Goal: Task Accomplishment & Management: Manage account settings

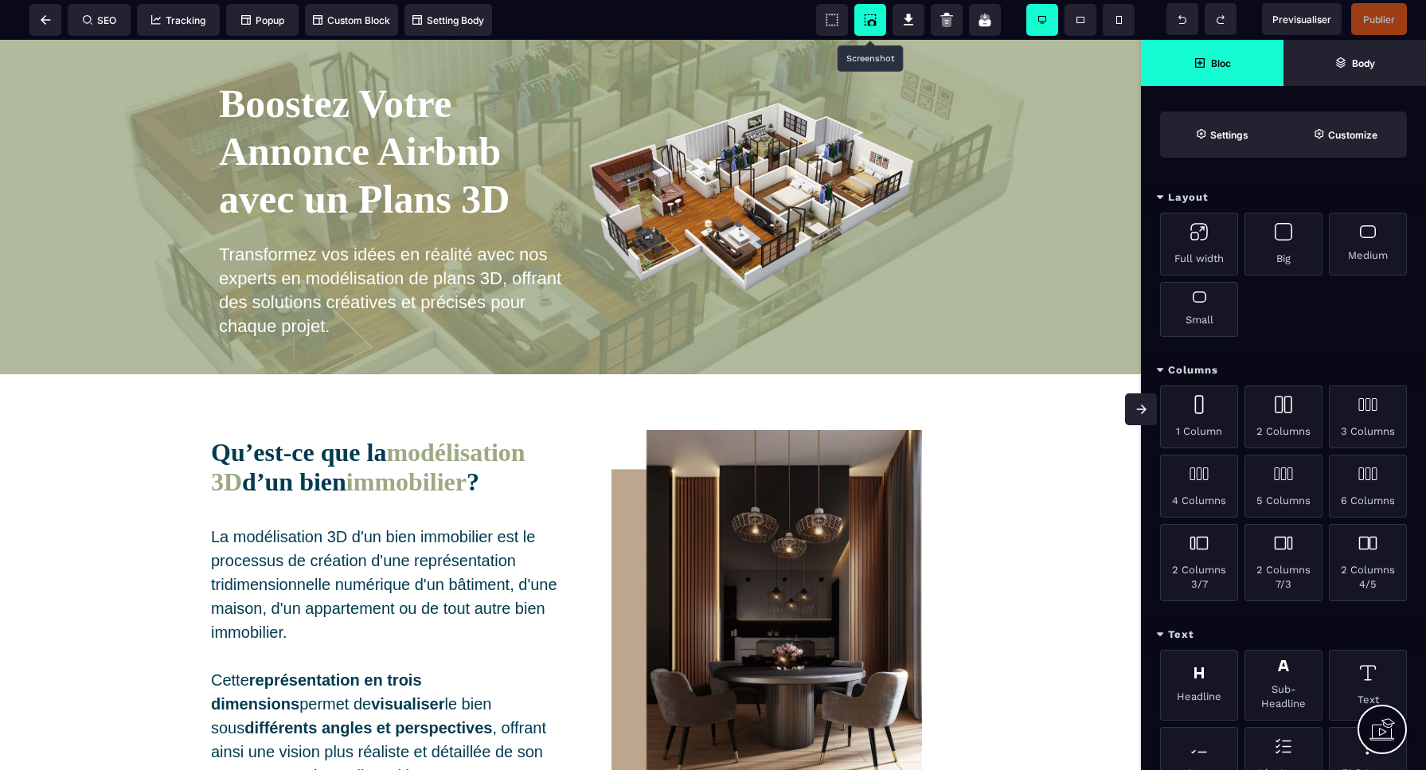
click at [874, 20] on icon at bounding box center [872, 22] width 9 height 6
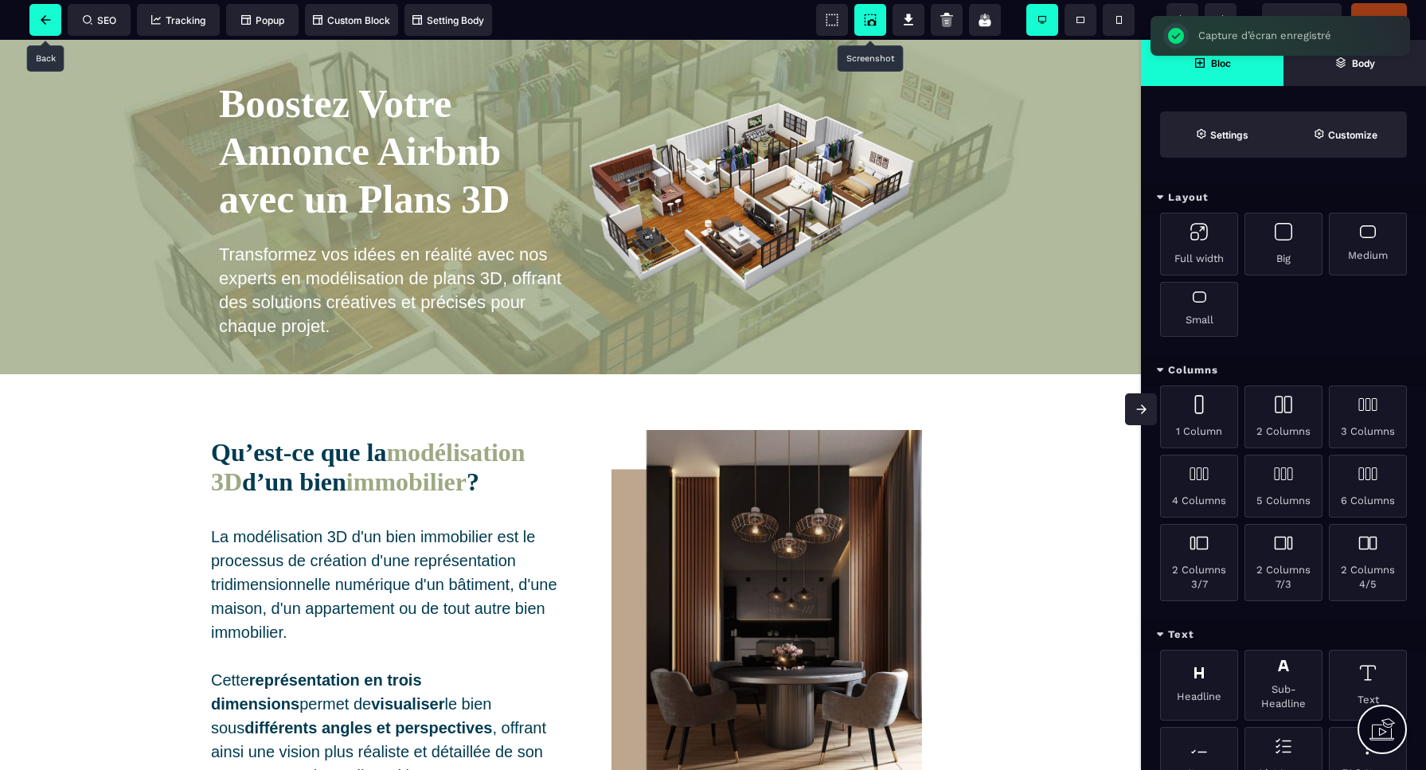
click at [43, 22] on icon at bounding box center [46, 20] width 10 height 10
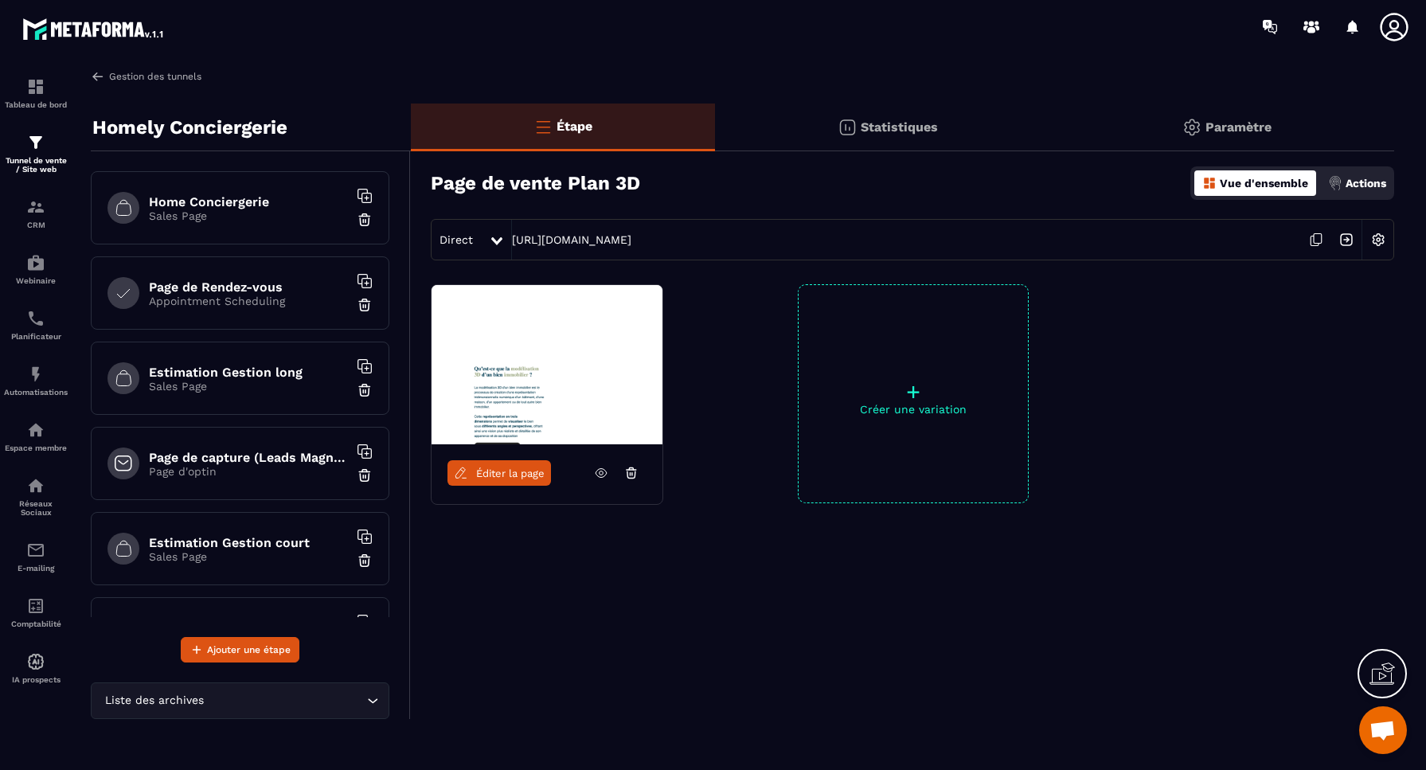
click at [96, 76] on img at bounding box center [98, 76] width 14 height 14
click at [100, 75] on img at bounding box center [98, 76] width 14 height 14
click at [128, 74] on link "Gestion des tunnels" at bounding box center [146, 76] width 111 height 14
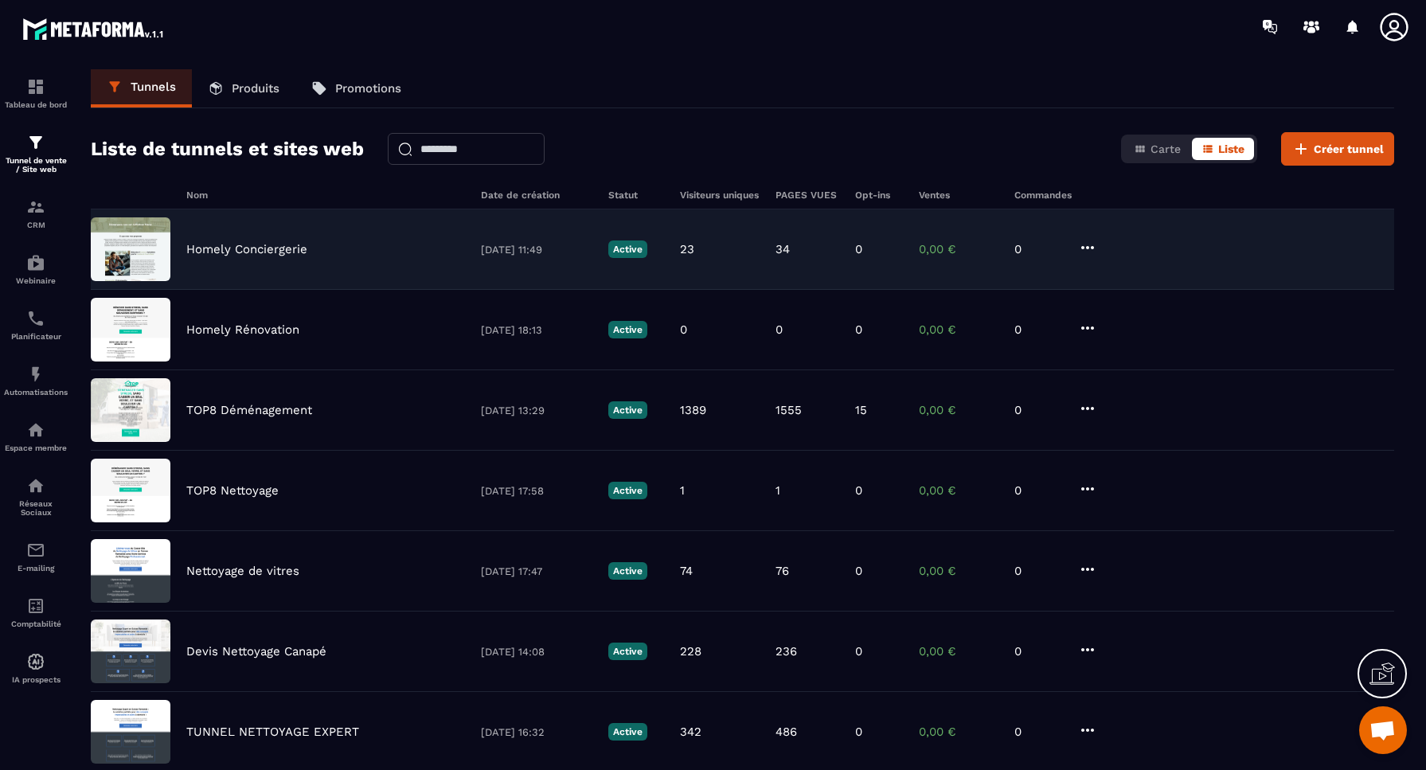
click at [1089, 244] on icon at bounding box center [1087, 247] width 19 height 19
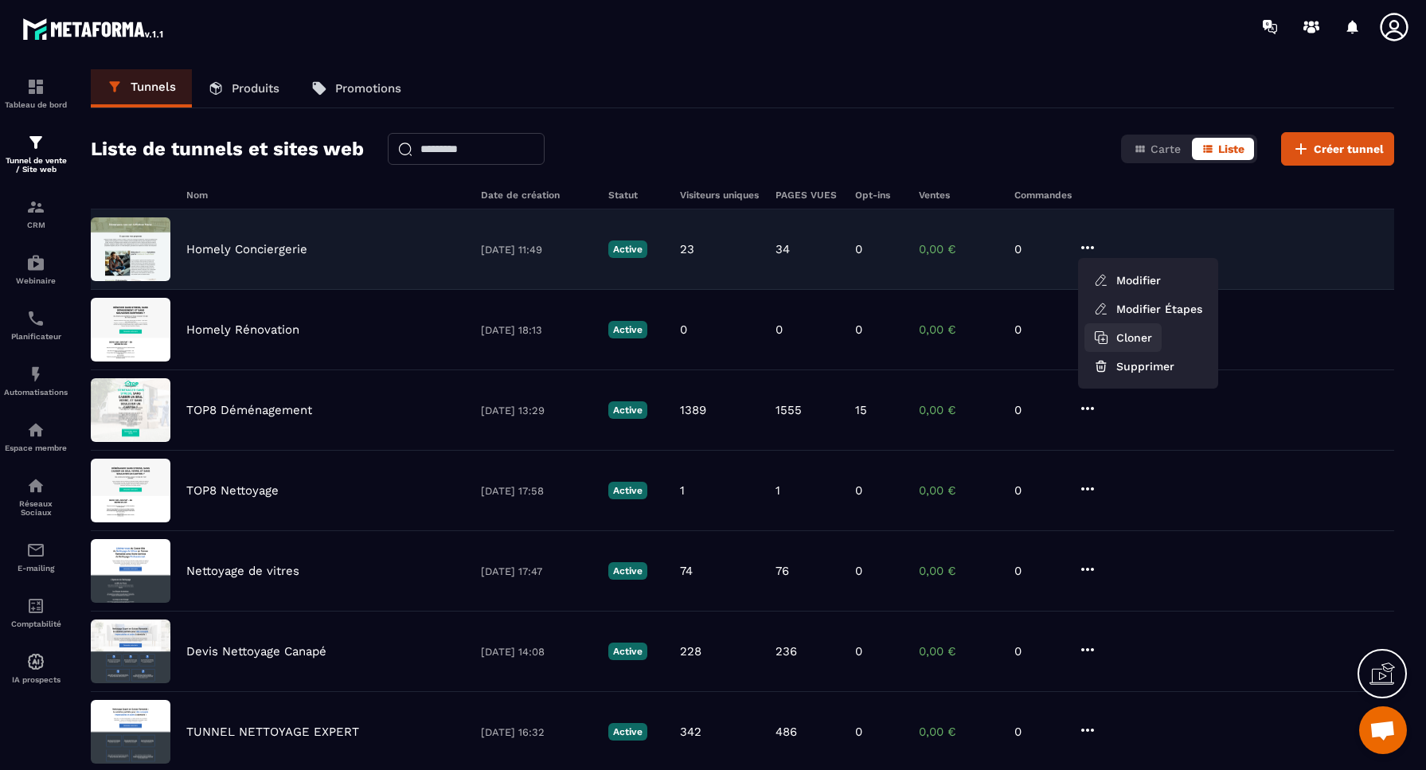
click at [1134, 338] on button "Cloner" at bounding box center [1123, 337] width 77 height 29
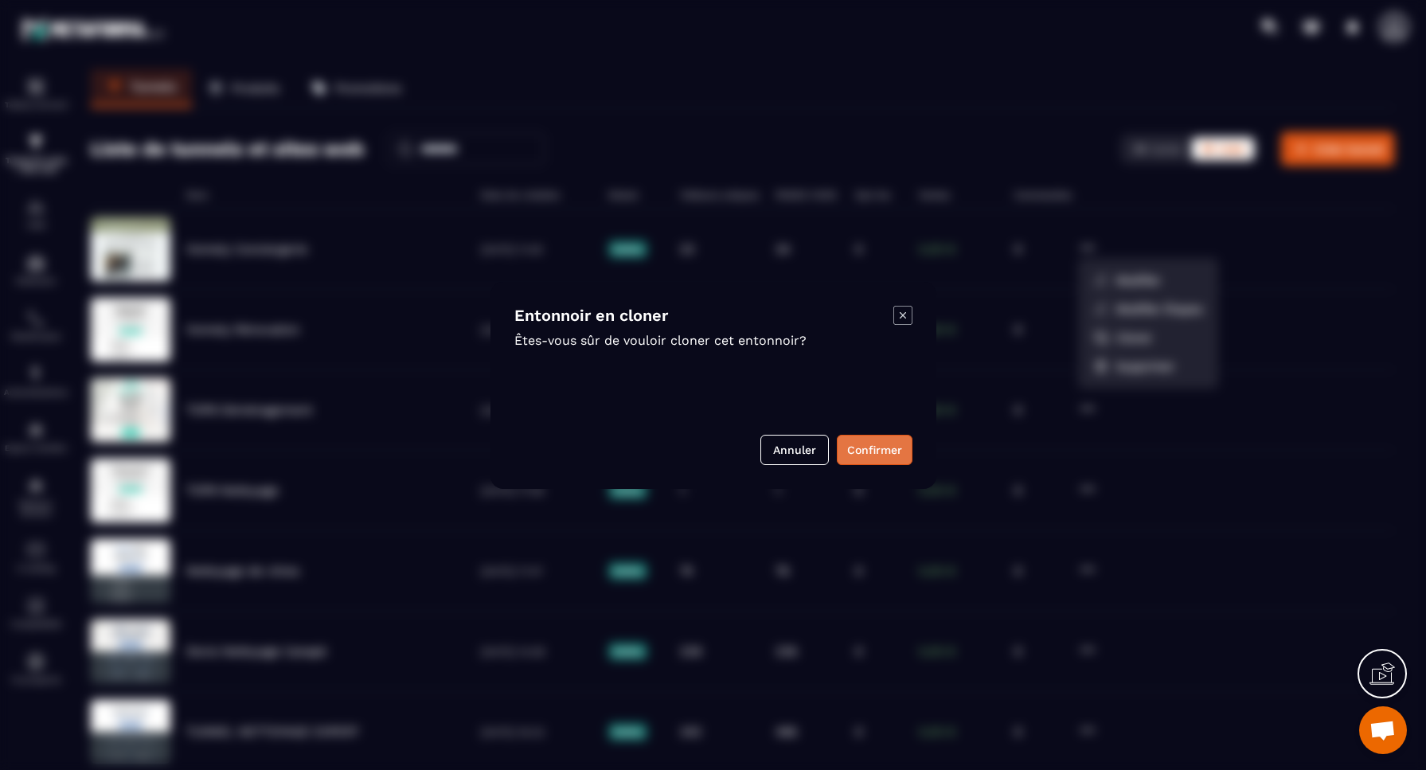
click at [878, 448] on button "Confirmer" at bounding box center [875, 450] width 76 height 30
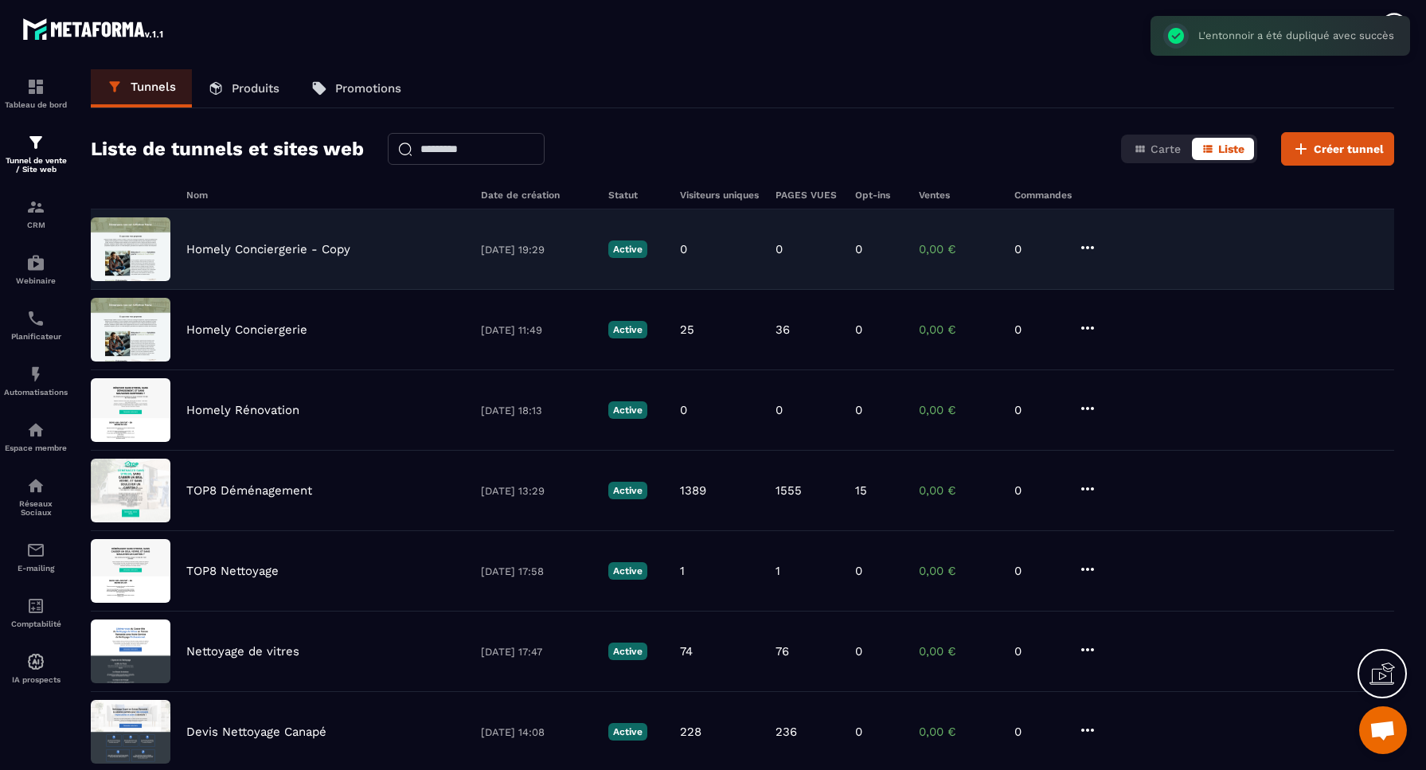
click at [308, 248] on p "Homely Conciergerie - Copy" at bounding box center [268, 249] width 164 height 14
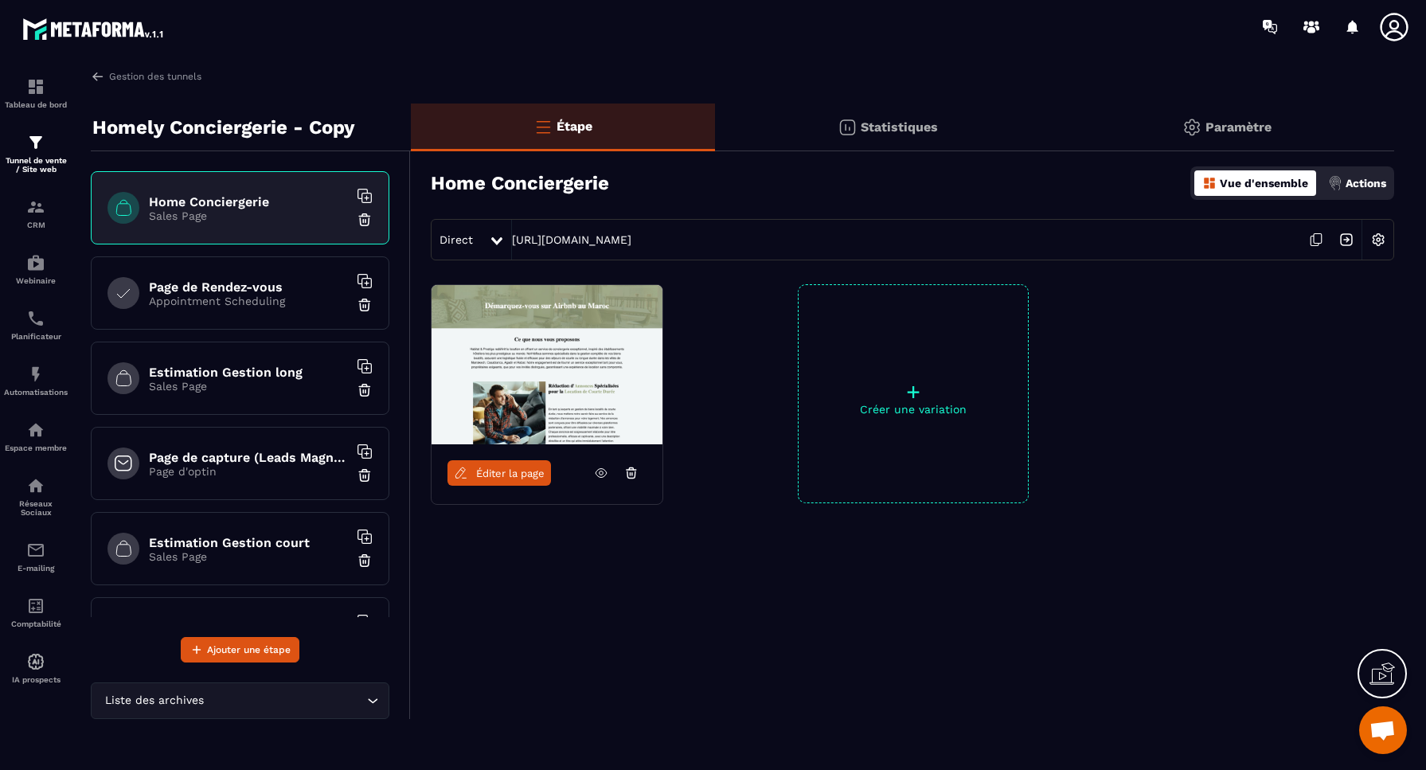
click at [1226, 127] on p "Paramètre" at bounding box center [1239, 126] width 66 height 15
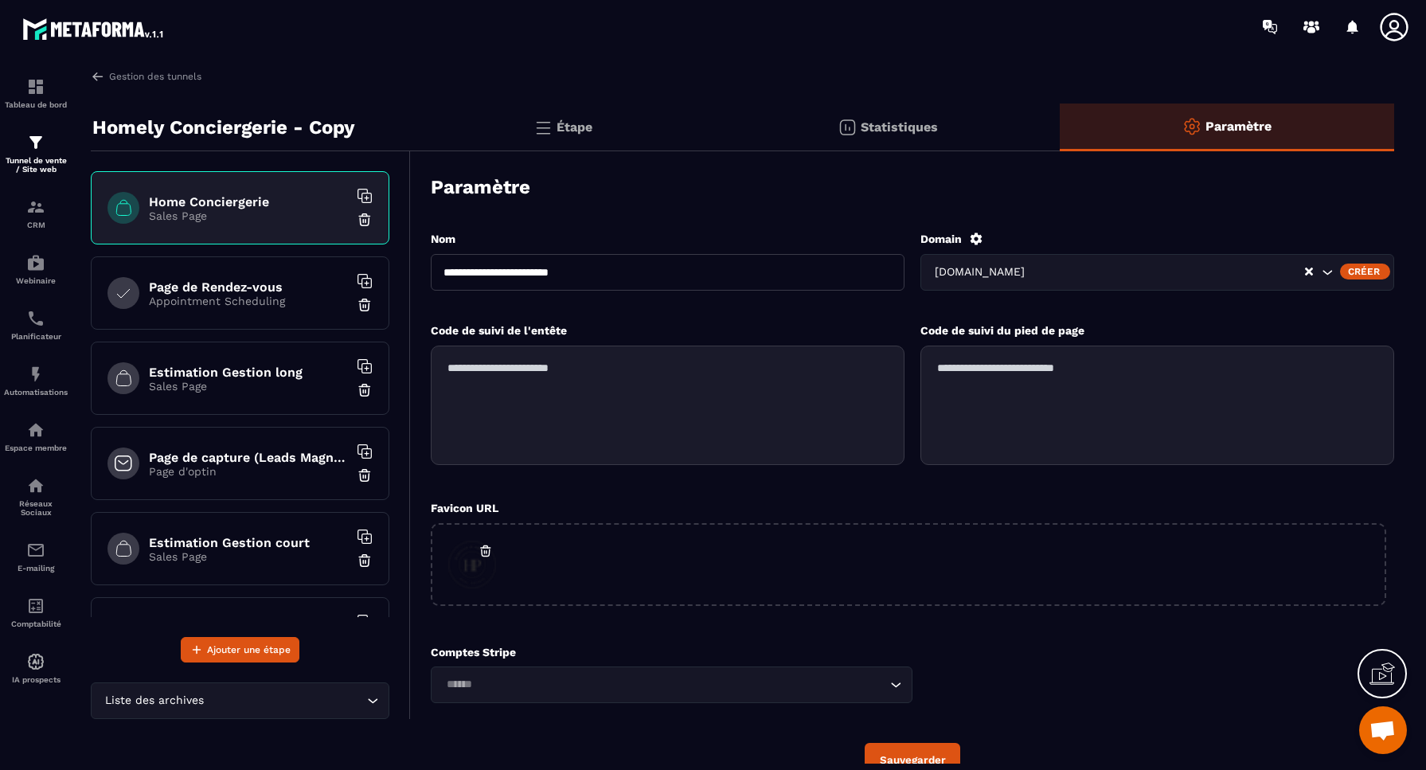
drag, startPoint x: 612, startPoint y: 272, endPoint x: 491, endPoint y: 270, distance: 120.3
click at [491, 270] on input "**********" at bounding box center [668, 272] width 474 height 37
type input "**********"
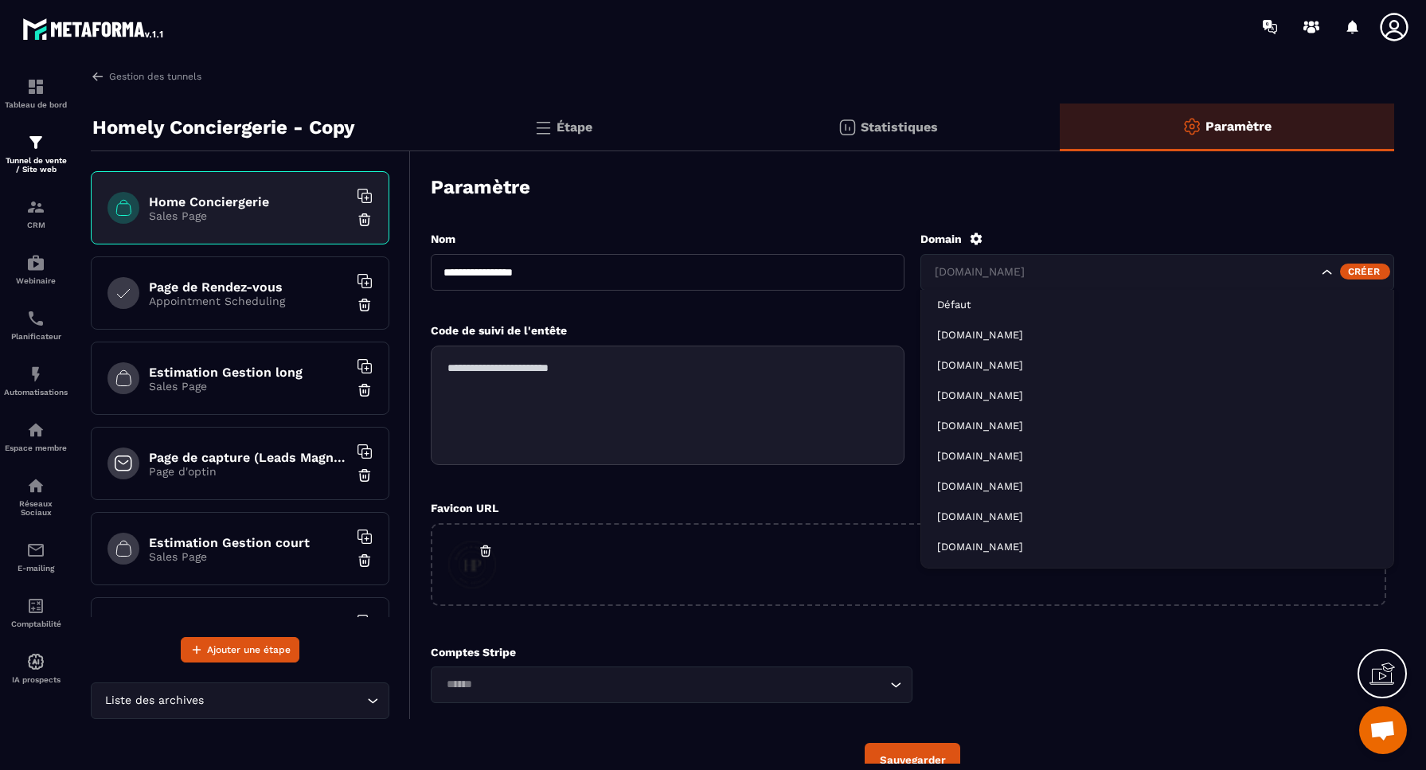
click at [1062, 272] on div "[DOMAIN_NAME]" at bounding box center [1124, 273] width 390 height 18
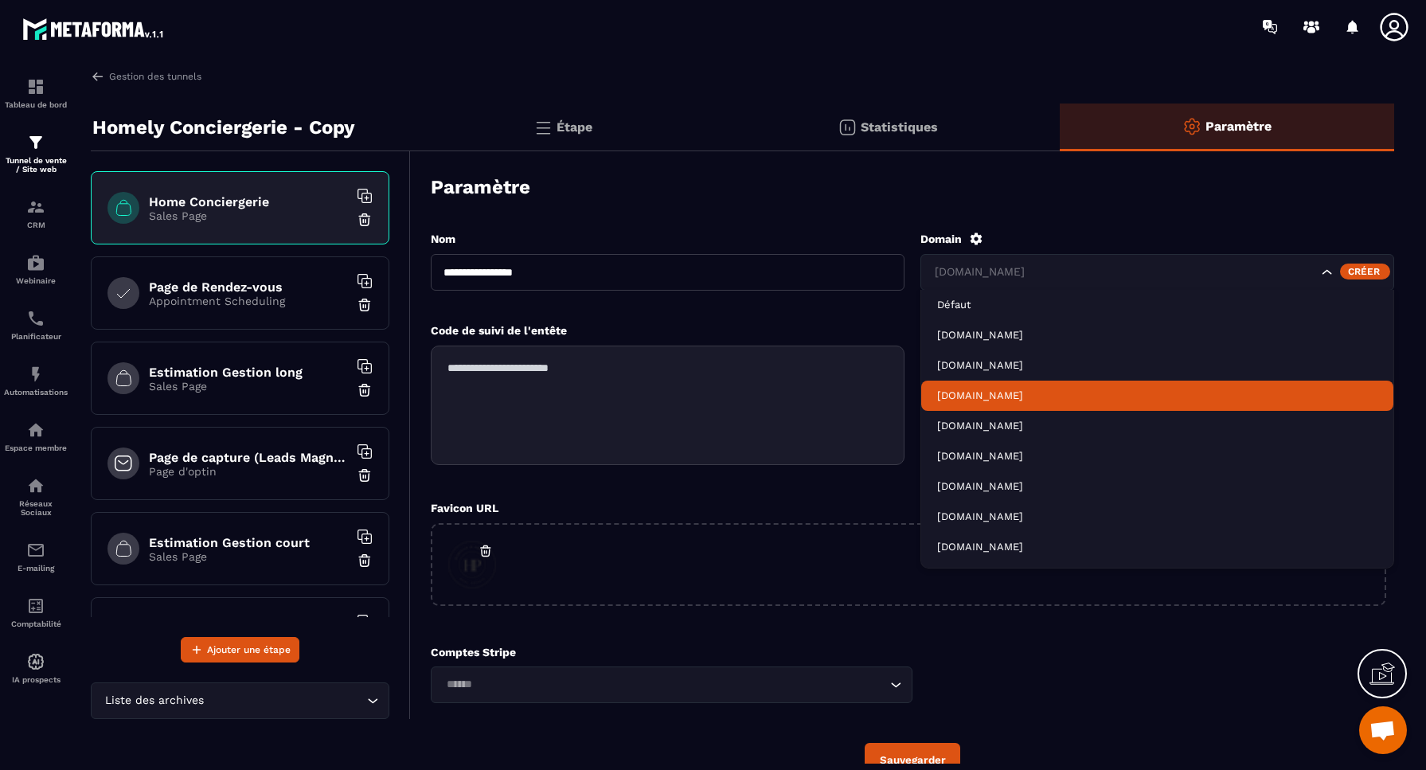
click at [991, 387] on li "[DOMAIN_NAME]" at bounding box center [1157, 396] width 472 height 30
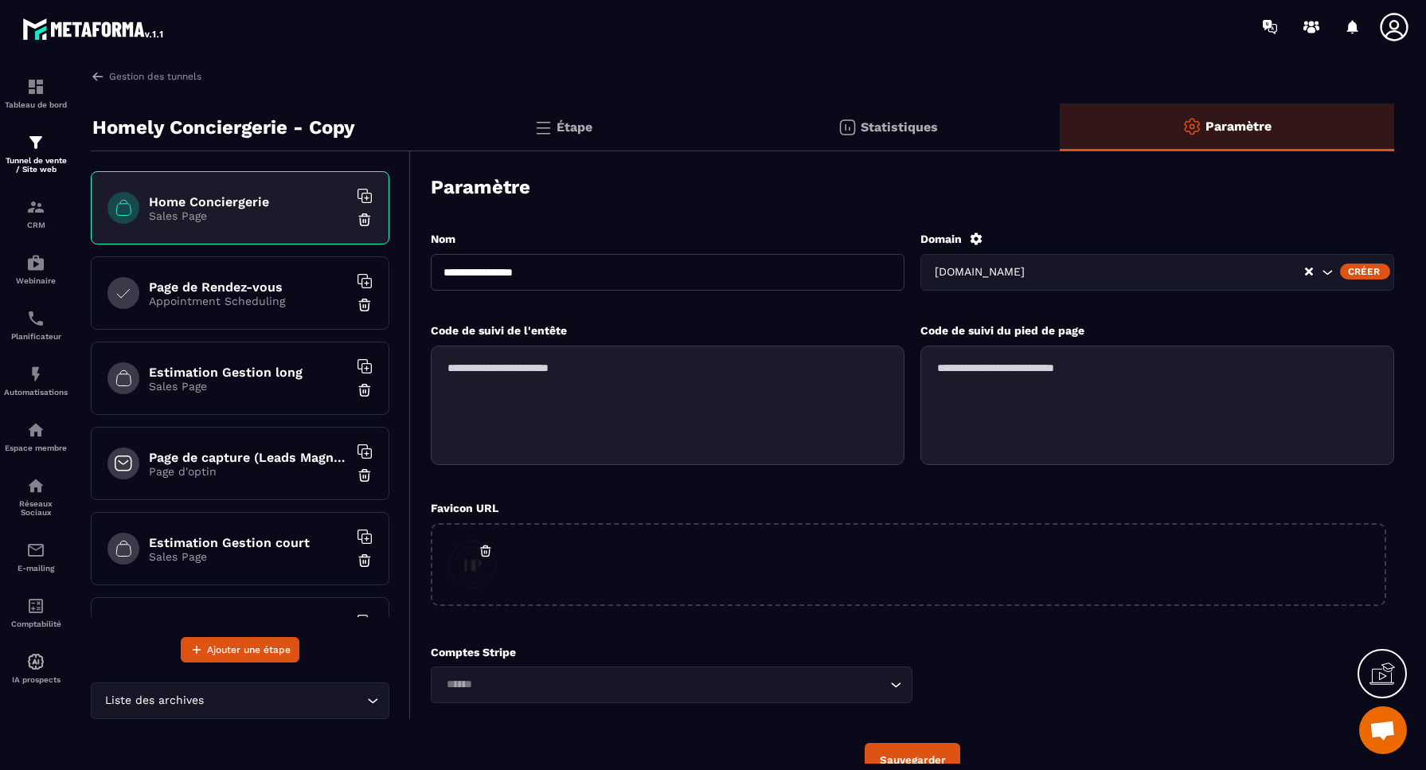
click at [905, 755] on button "Sauvegarder" at bounding box center [913, 760] width 96 height 34
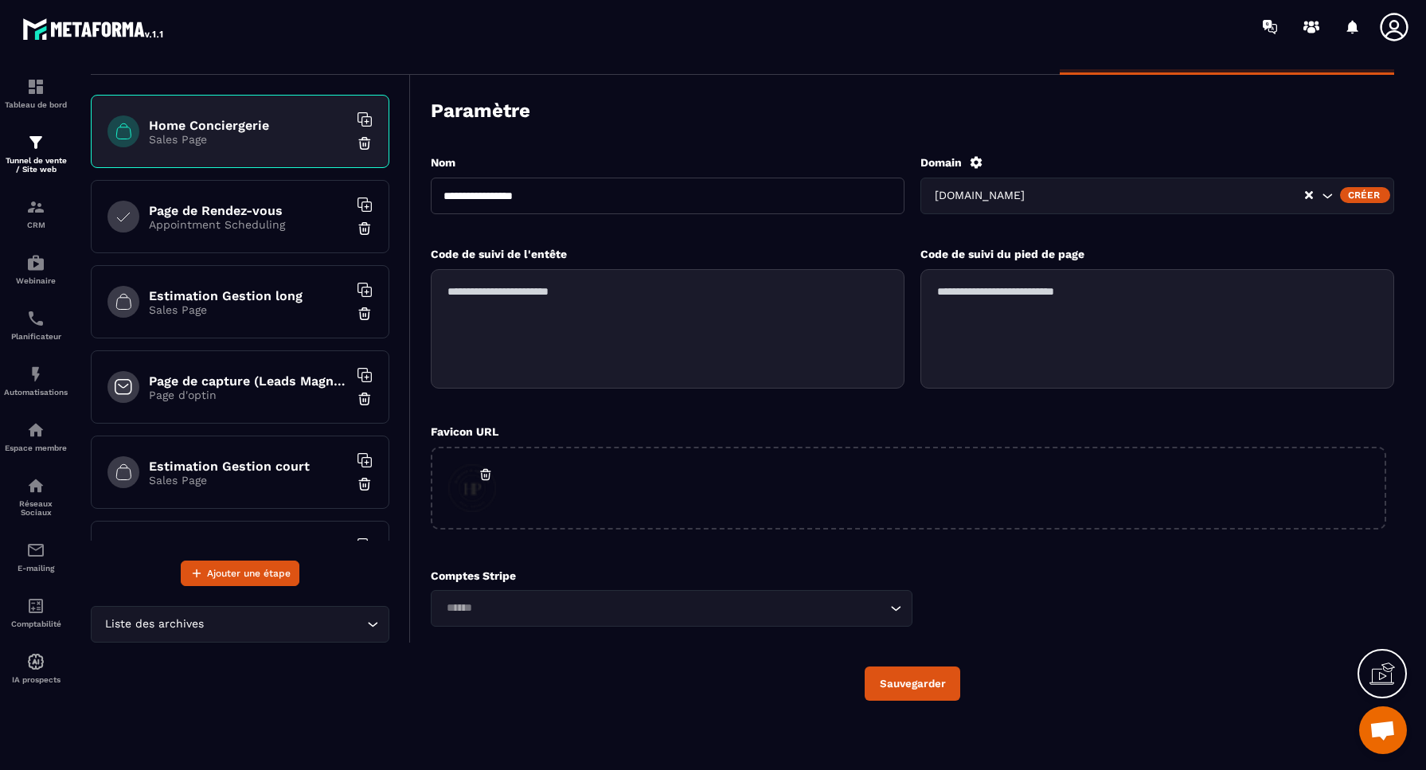
scroll to position [76, 0]
click at [929, 684] on button "Sauvegarder" at bounding box center [913, 684] width 96 height 34
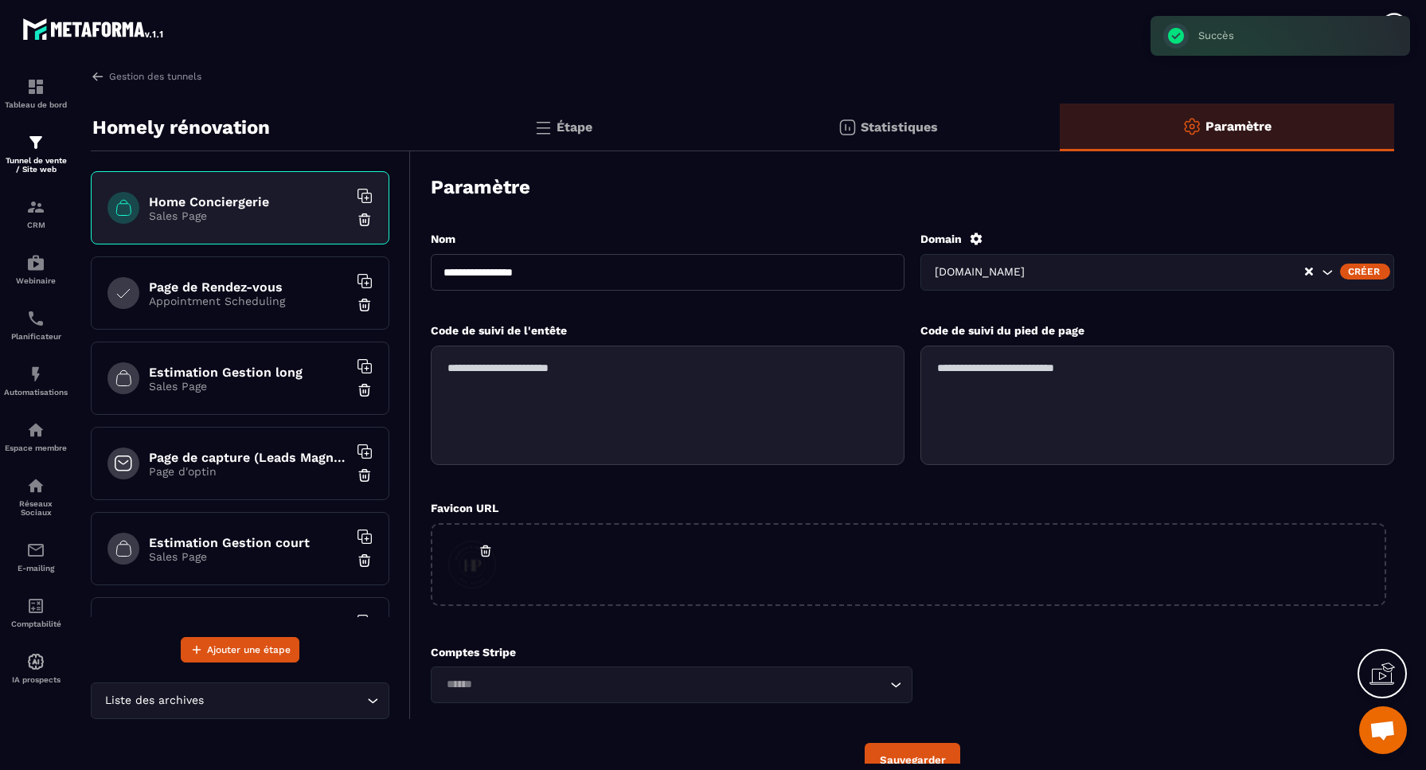
scroll to position [0, 0]
click at [120, 76] on link "Gestion des tunnels" at bounding box center [146, 76] width 111 height 14
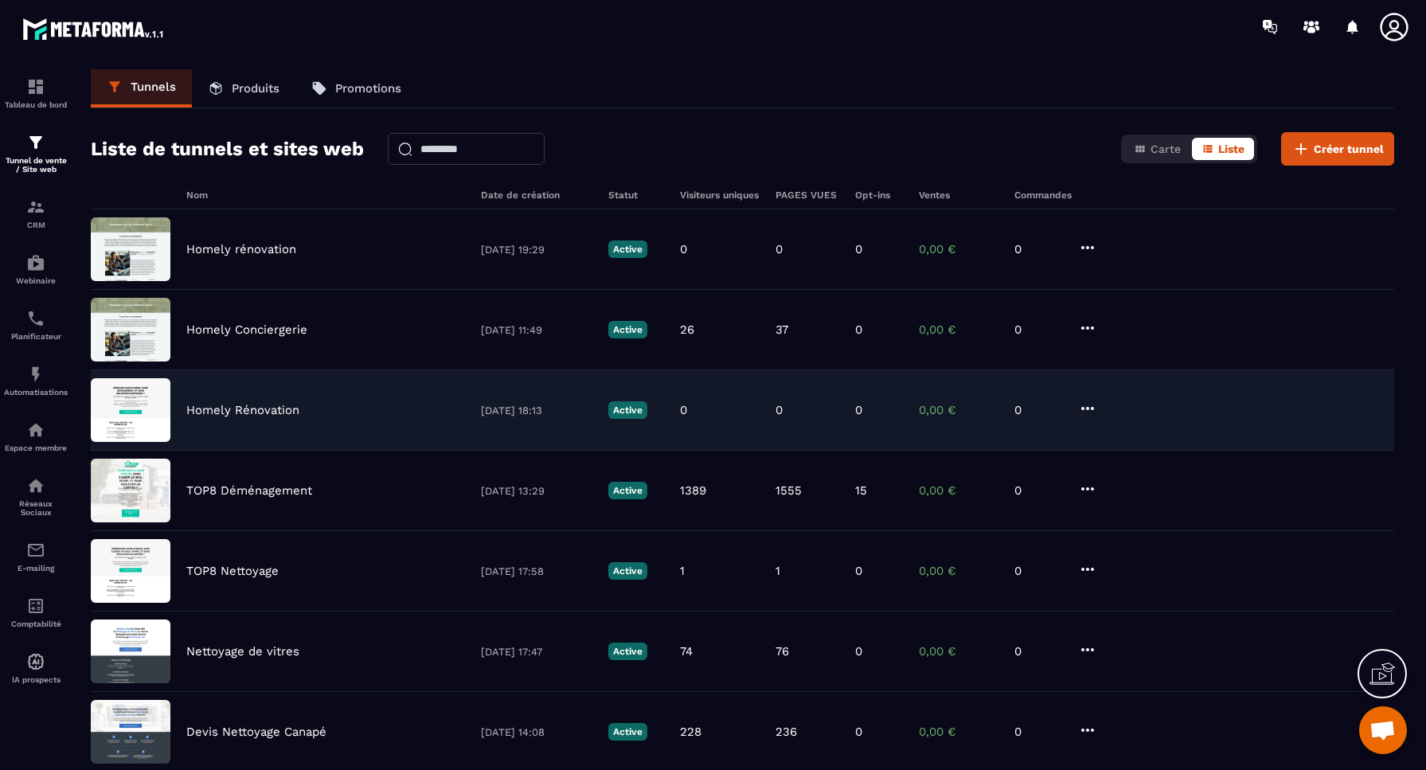
click at [248, 410] on p "Homely Rénovation" at bounding box center [242, 410] width 113 height 14
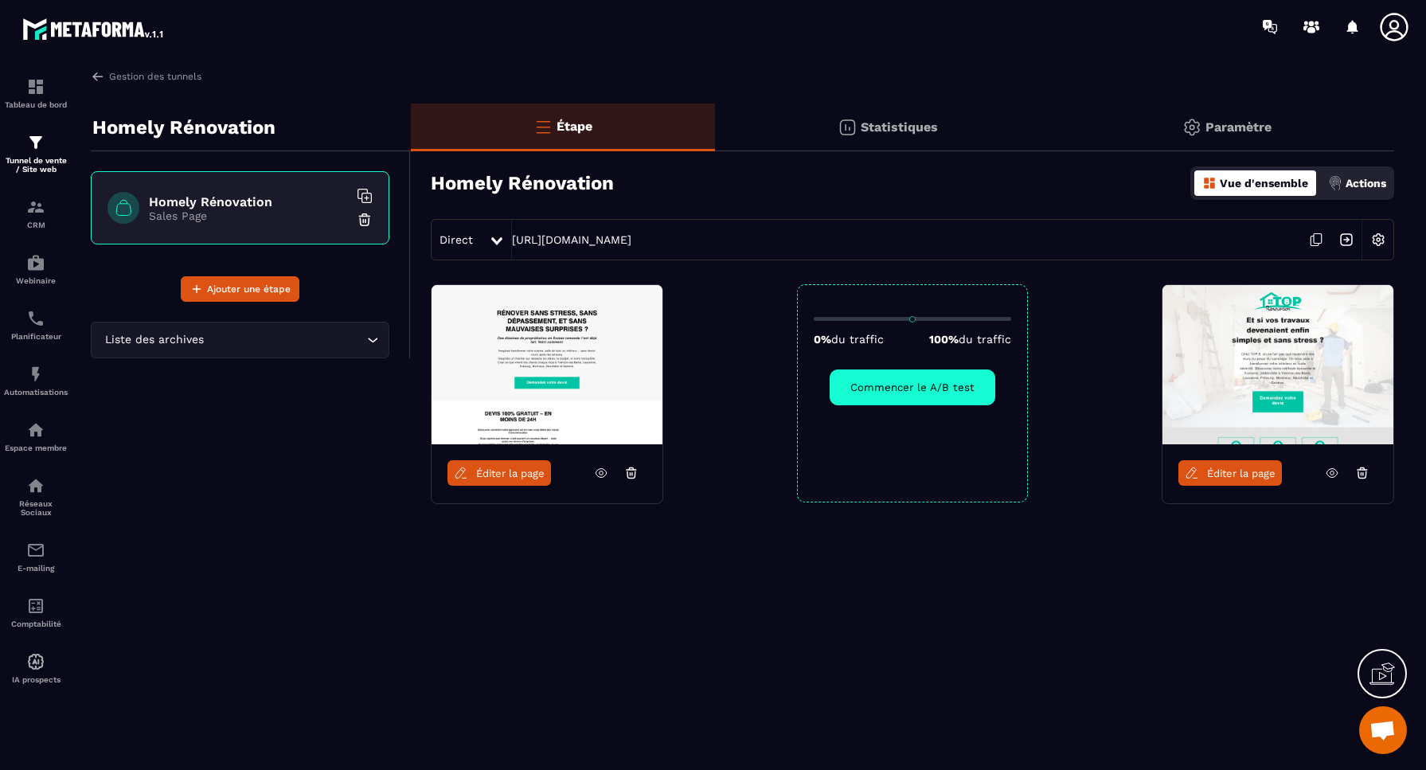
click at [1223, 123] on p "Paramètre" at bounding box center [1239, 126] width 66 height 15
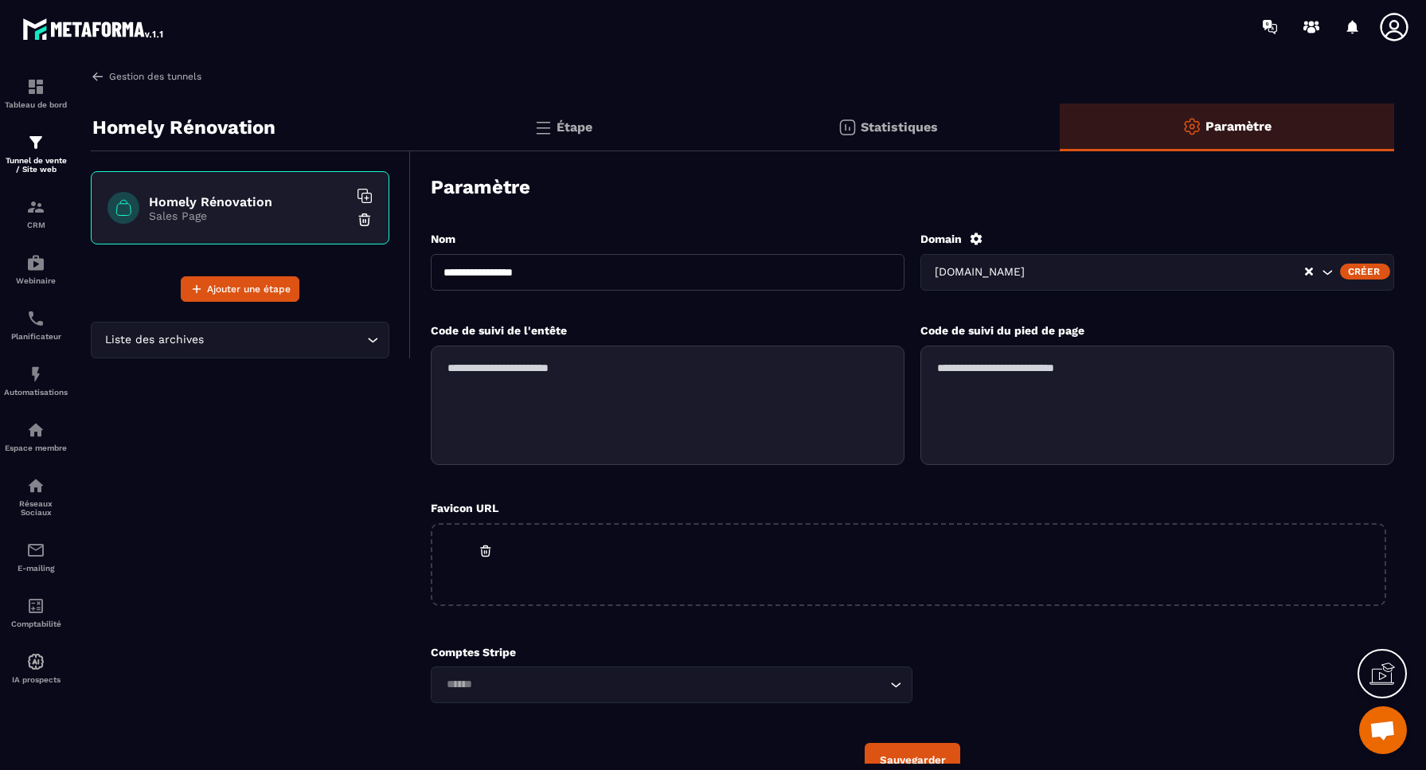
click at [143, 79] on link "Gestion des tunnels" at bounding box center [146, 76] width 111 height 14
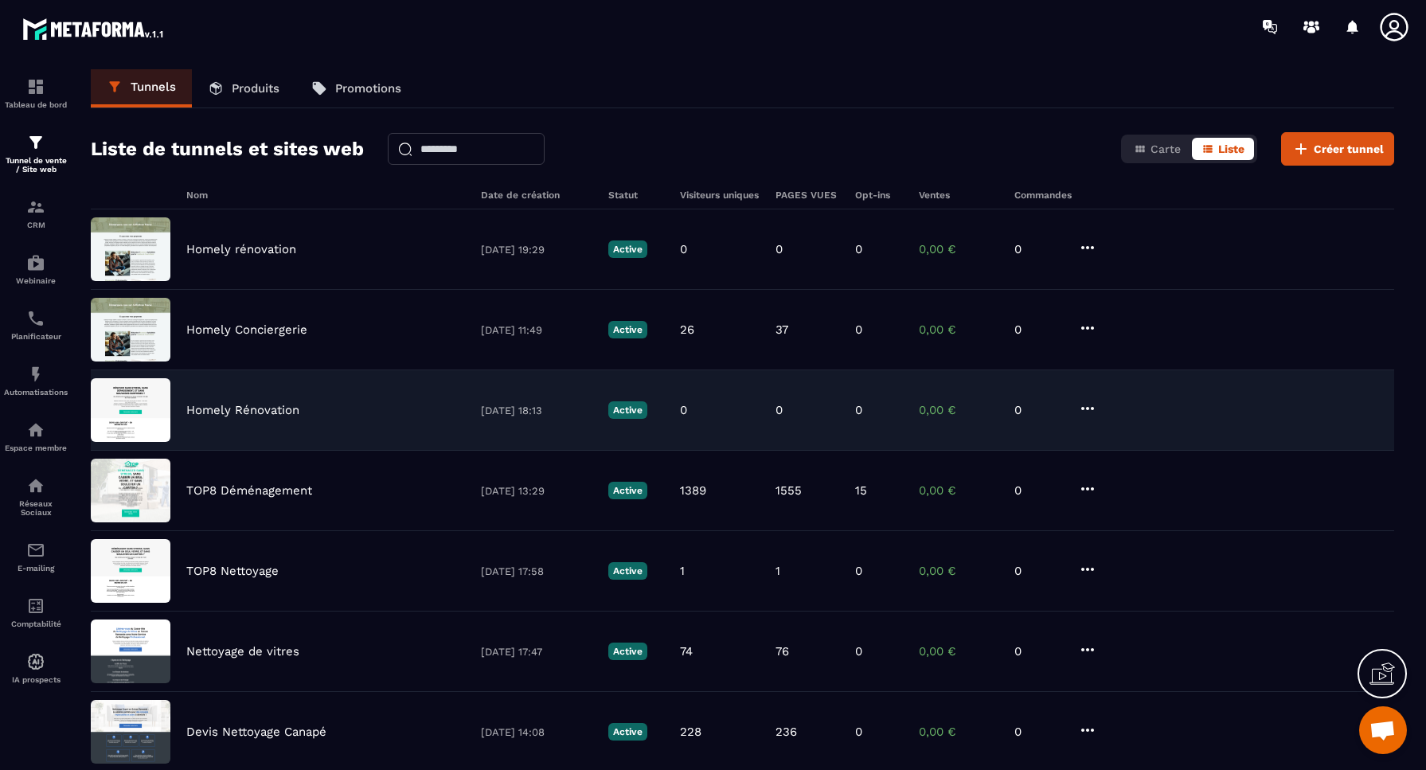
click at [1091, 409] on icon at bounding box center [1088, 408] width 13 height 3
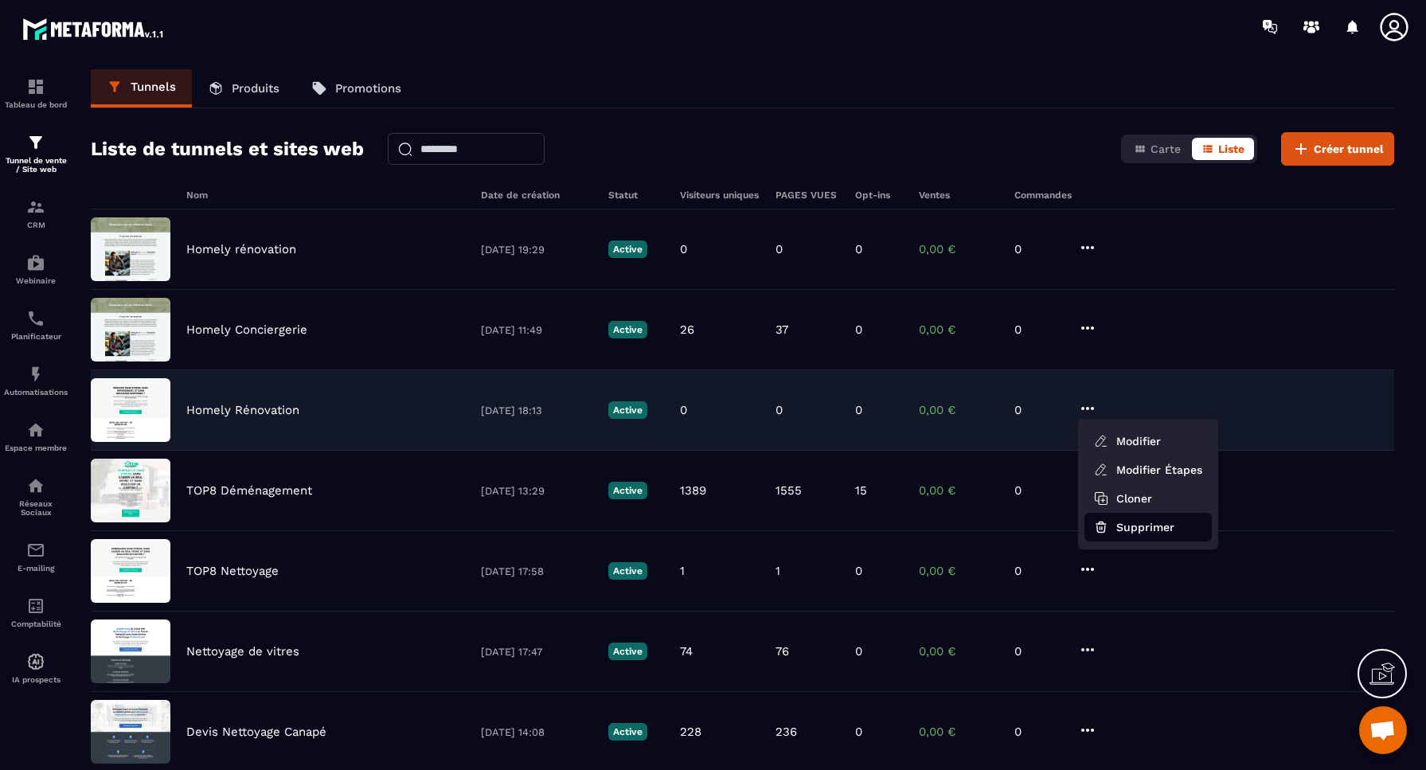
click at [1155, 530] on button "Supprimer" at bounding box center [1148, 527] width 127 height 29
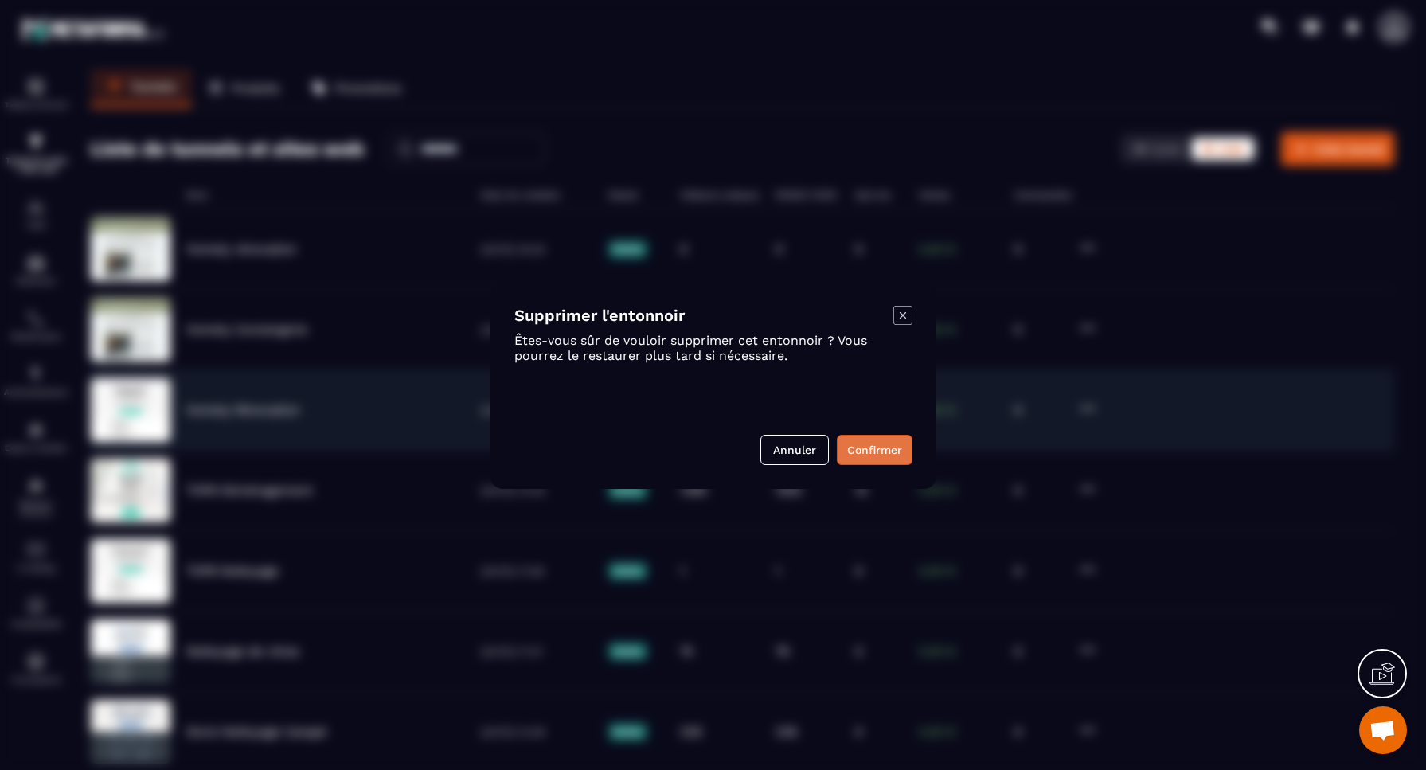
click at [886, 452] on button "Confirmer" at bounding box center [875, 450] width 76 height 30
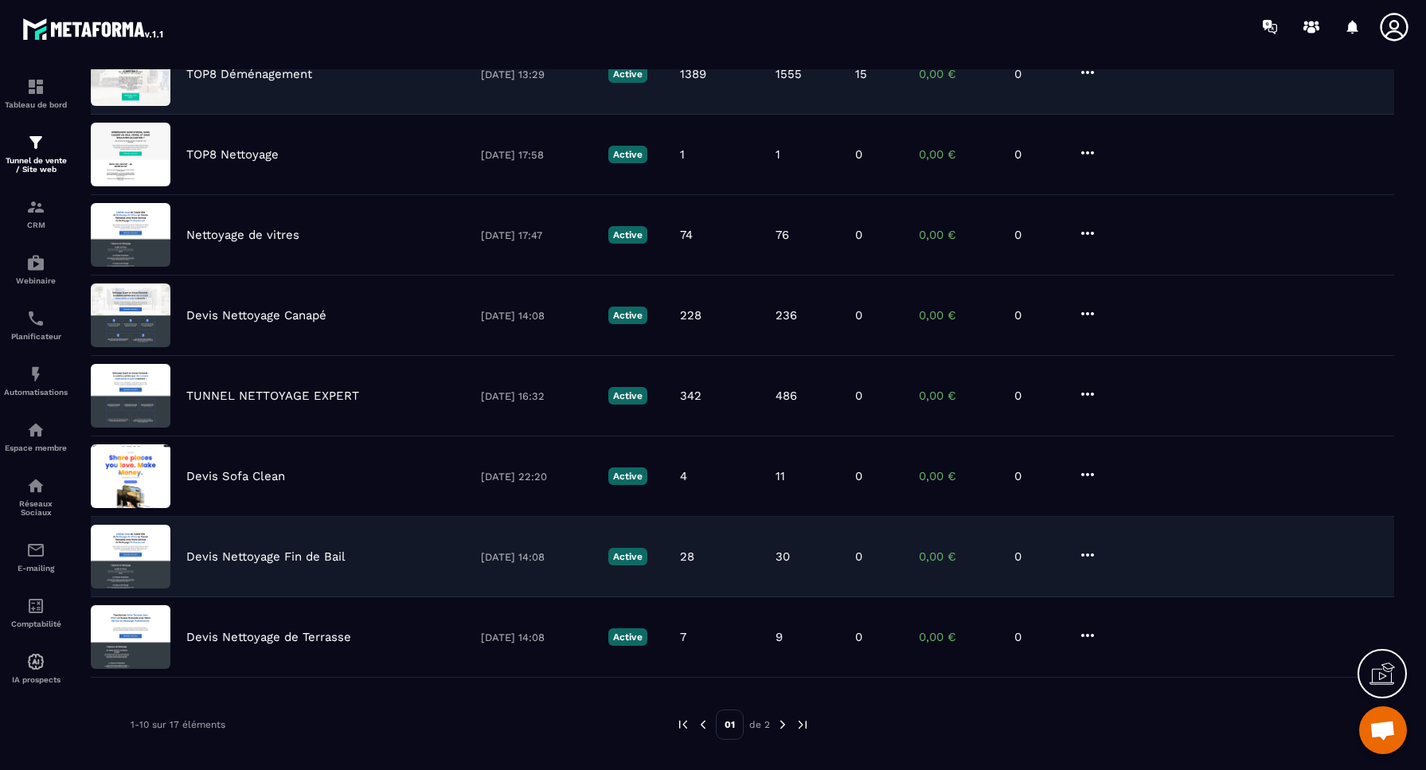
scroll to position [352, 0]
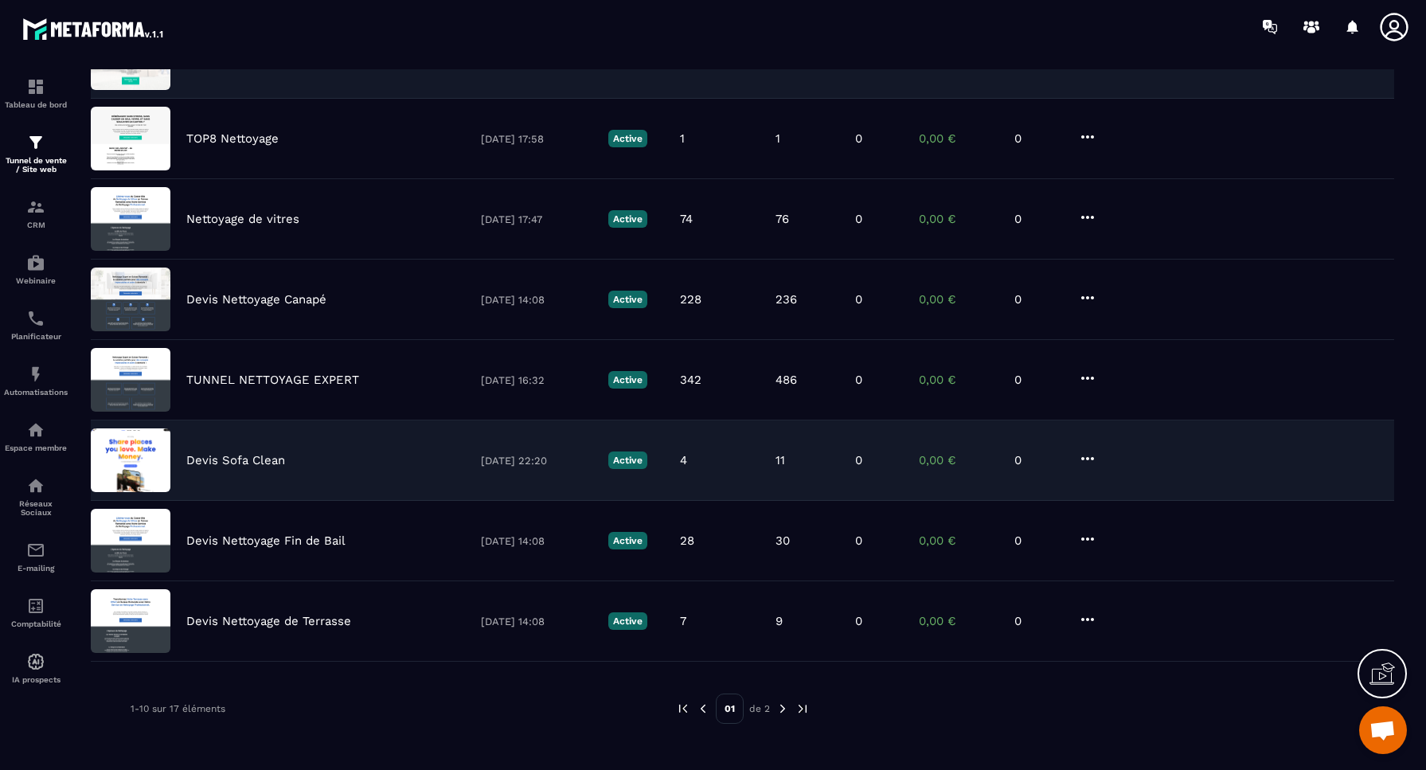
click at [238, 461] on p "Devis Sofa Clean" at bounding box center [235, 460] width 99 height 14
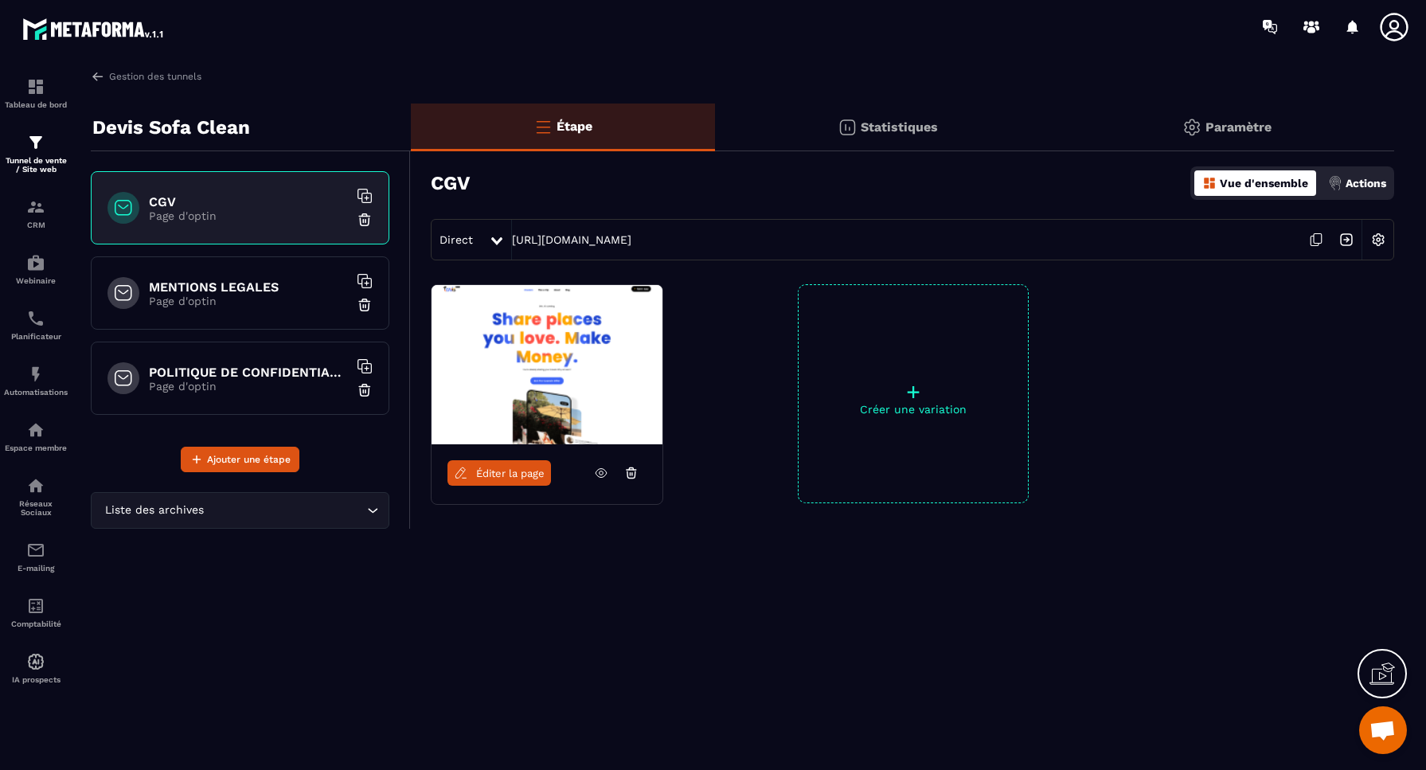
click at [524, 467] on link "Éditer la page" at bounding box center [500, 472] width 104 height 25
